Goal: Information Seeking & Learning: Check status

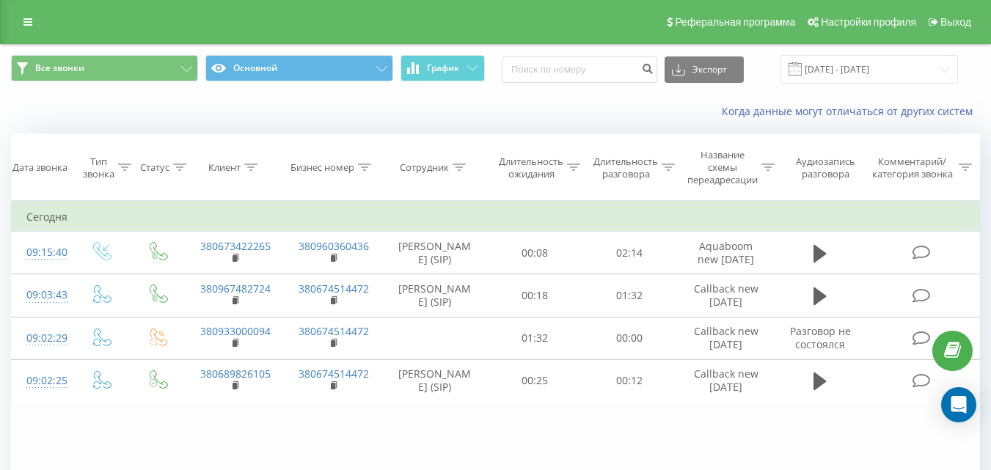
click at [549, 73] on input at bounding box center [579, 69] width 155 height 26
type input "0930347412"
click at [654, 71] on icon "submit" at bounding box center [647, 66] width 12 height 9
